Goal: Use online tool/utility

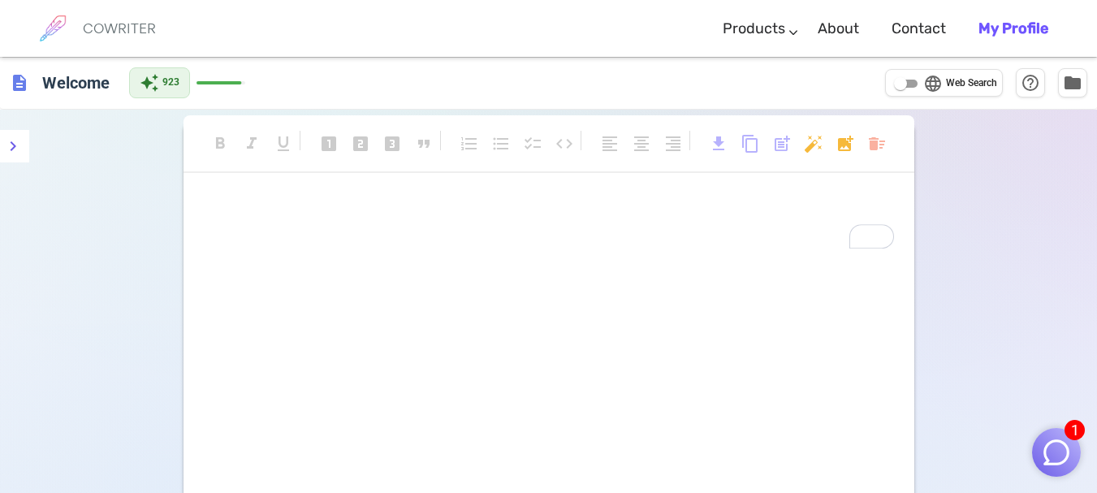
click at [451, 183] on div "format_bold format_italic format_underlined looks_one looks_two looks_3 format_…" at bounding box center [549, 152] width 731 height 74
click at [866, 157] on div "format_bold format_italic format_underlined looks_one looks_two looks_3 format_…" at bounding box center [549, 151] width 731 height 43
click at [877, 143] on body "1 COWRITER Products Writing Marketing Emails Images (soon) About Contact My Pro…" at bounding box center [548, 334] width 1097 height 669
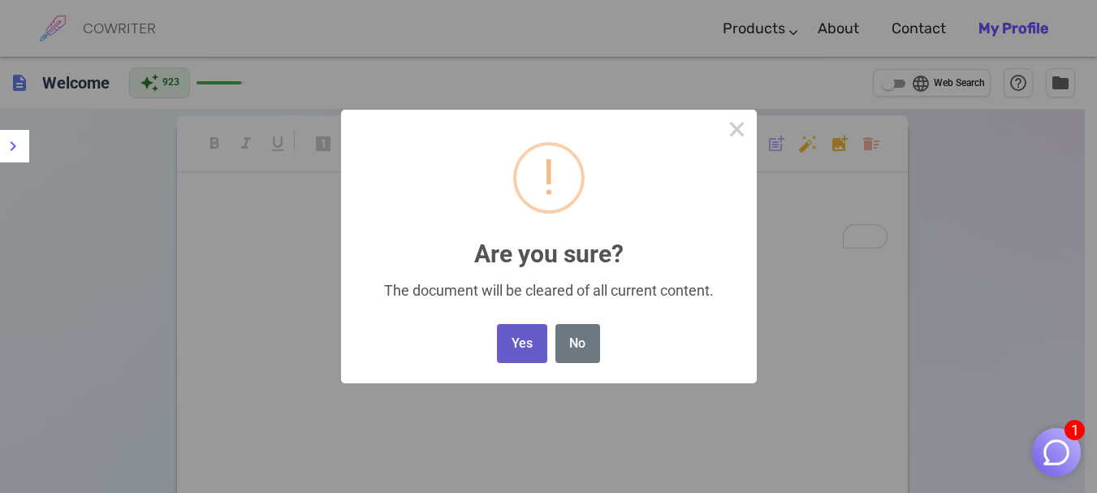
click at [499, 339] on button "Yes" at bounding box center [522, 344] width 50 height 40
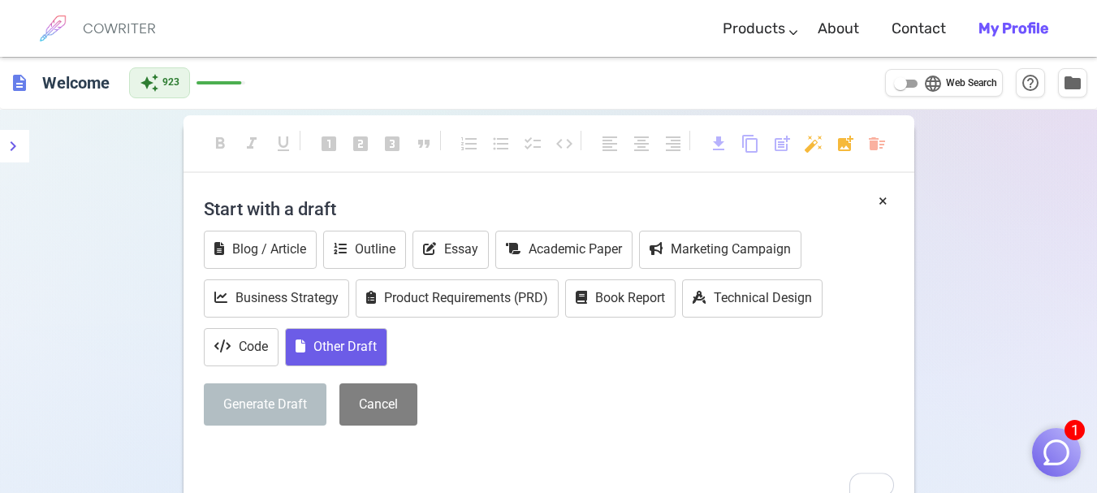
click at [371, 352] on button "Other Draft" at bounding box center [336, 347] width 102 height 38
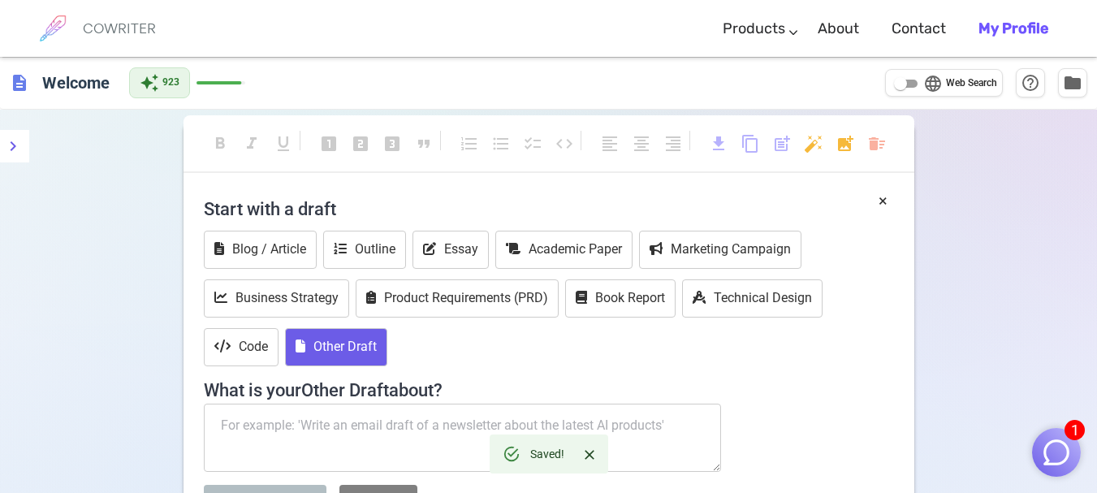
scroll to position [162, 0]
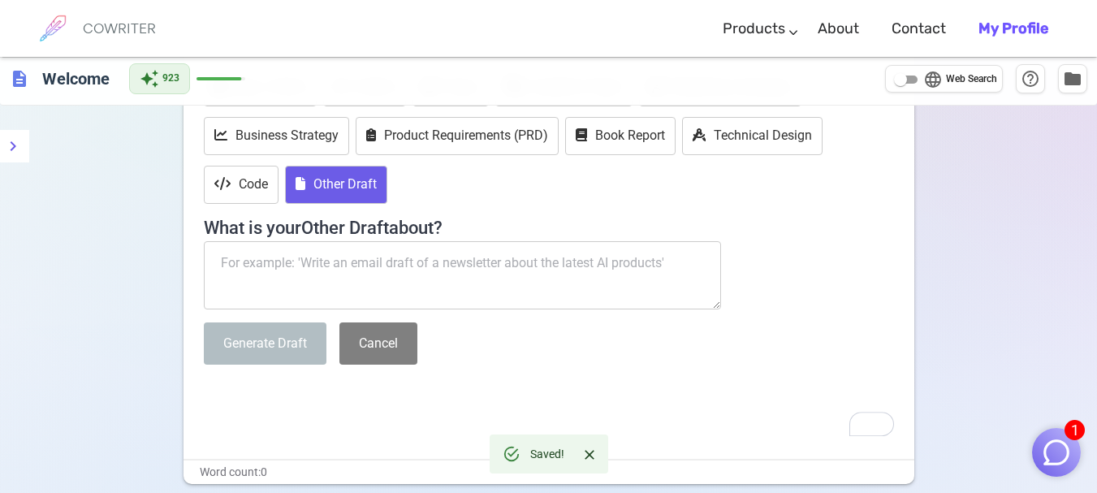
click at [443, 265] on textarea "To enrich screen reader interactions, please activate Accessibility in Grammarl…" at bounding box center [463, 275] width 518 height 68
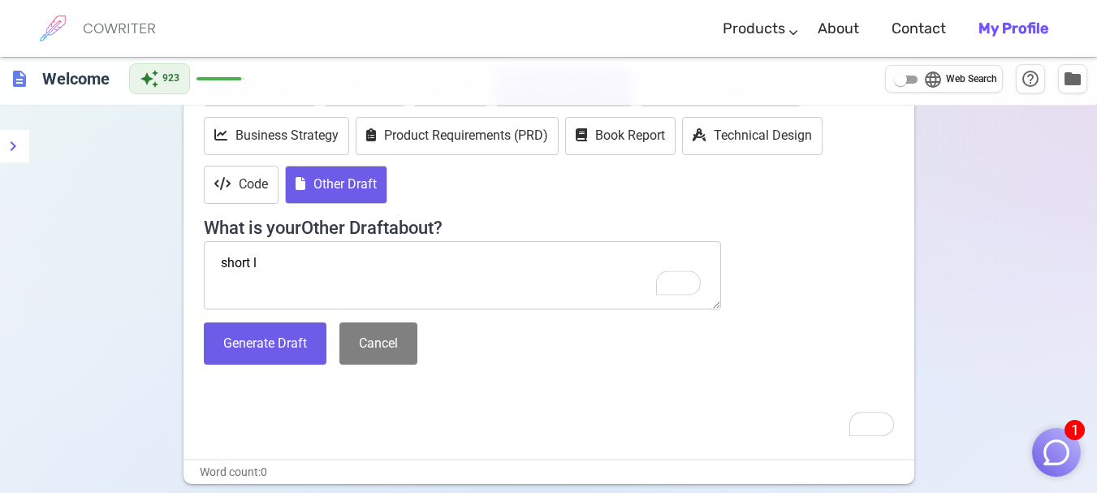
scroll to position [0, 0]
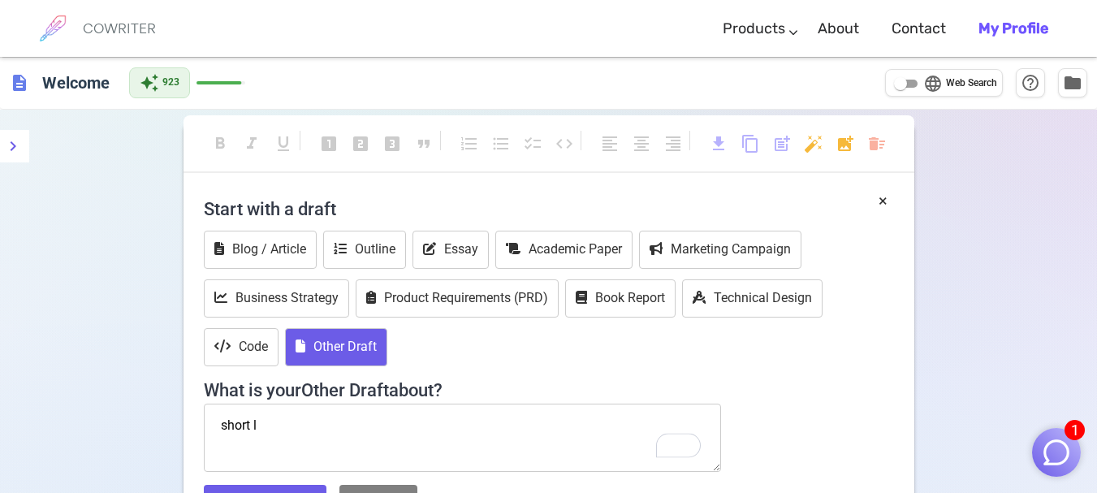
click at [410, 414] on textarea "short l" at bounding box center [463, 438] width 518 height 68
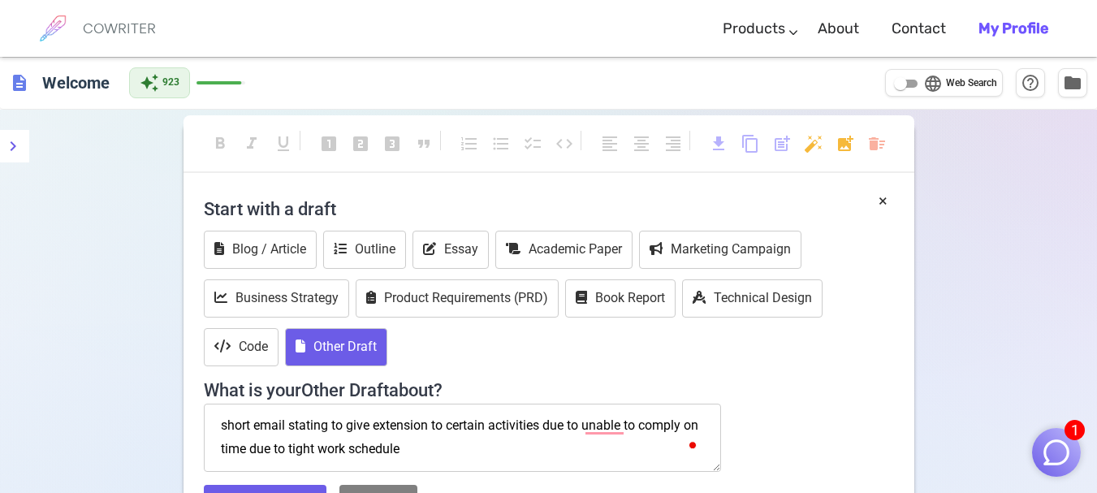
scroll to position [244, 0]
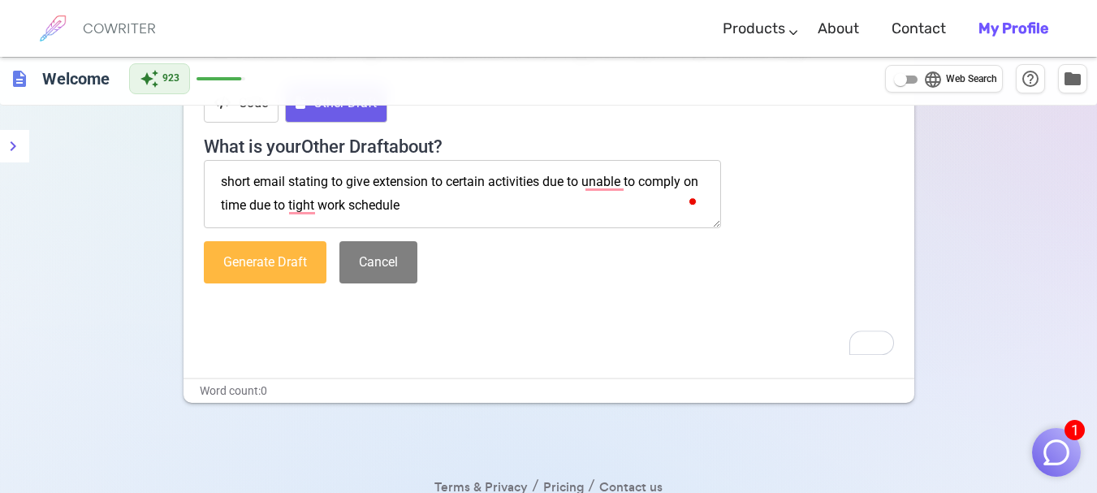
type textarea "short email stating to give extension to certain activities due to unable to co…"
click at [283, 266] on button "Generate Draft" at bounding box center [265, 262] width 123 height 43
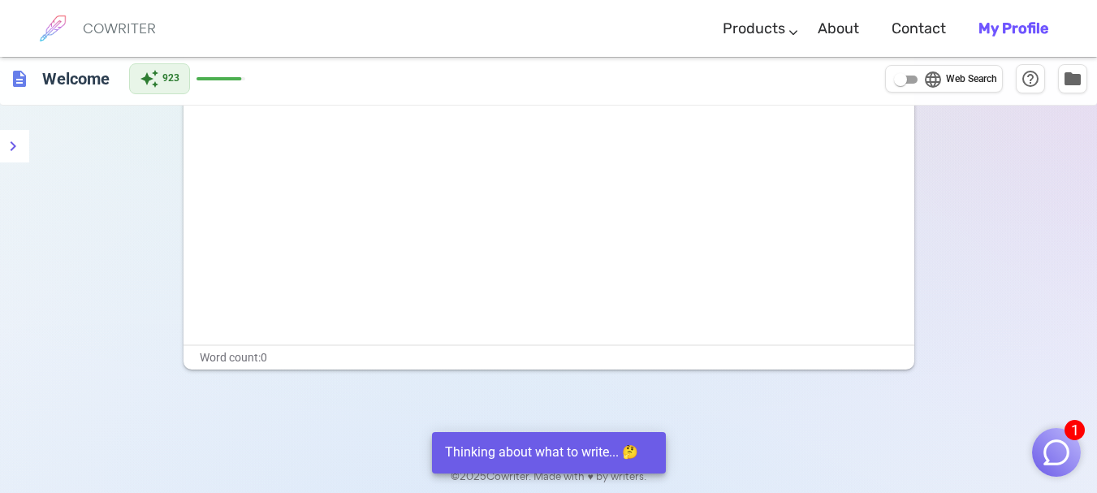
scroll to position [0, 0]
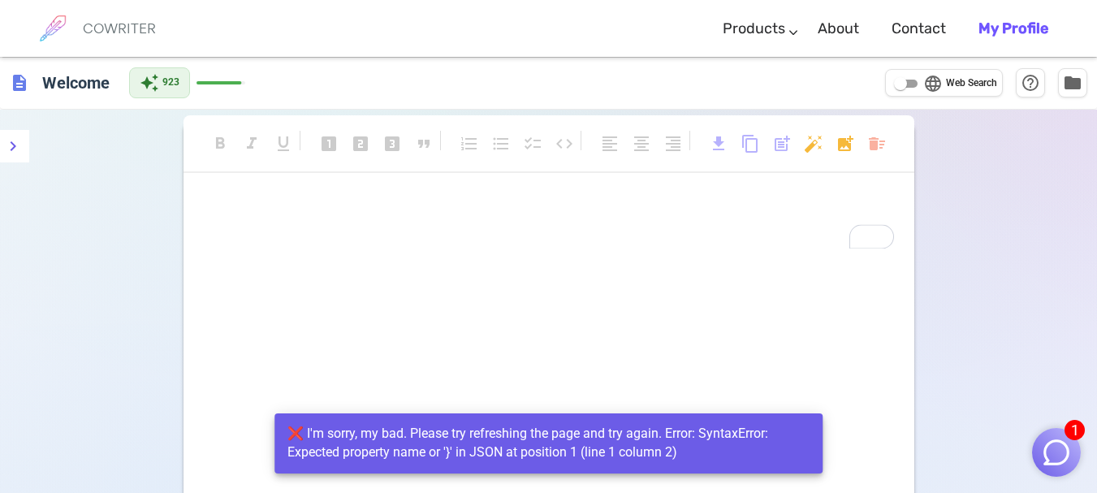
click at [294, 425] on div "❌ I'm sorry, my bad. Please try refreshing the page and try again. Error: Synta…" at bounding box center [549, 443] width 523 height 50
click at [544, 161] on div "format_bold format_italic format_underlined looks_one looks_two looks_3 format_…" at bounding box center [549, 151] width 731 height 43
